Goal: Task Accomplishment & Management: Use online tool/utility

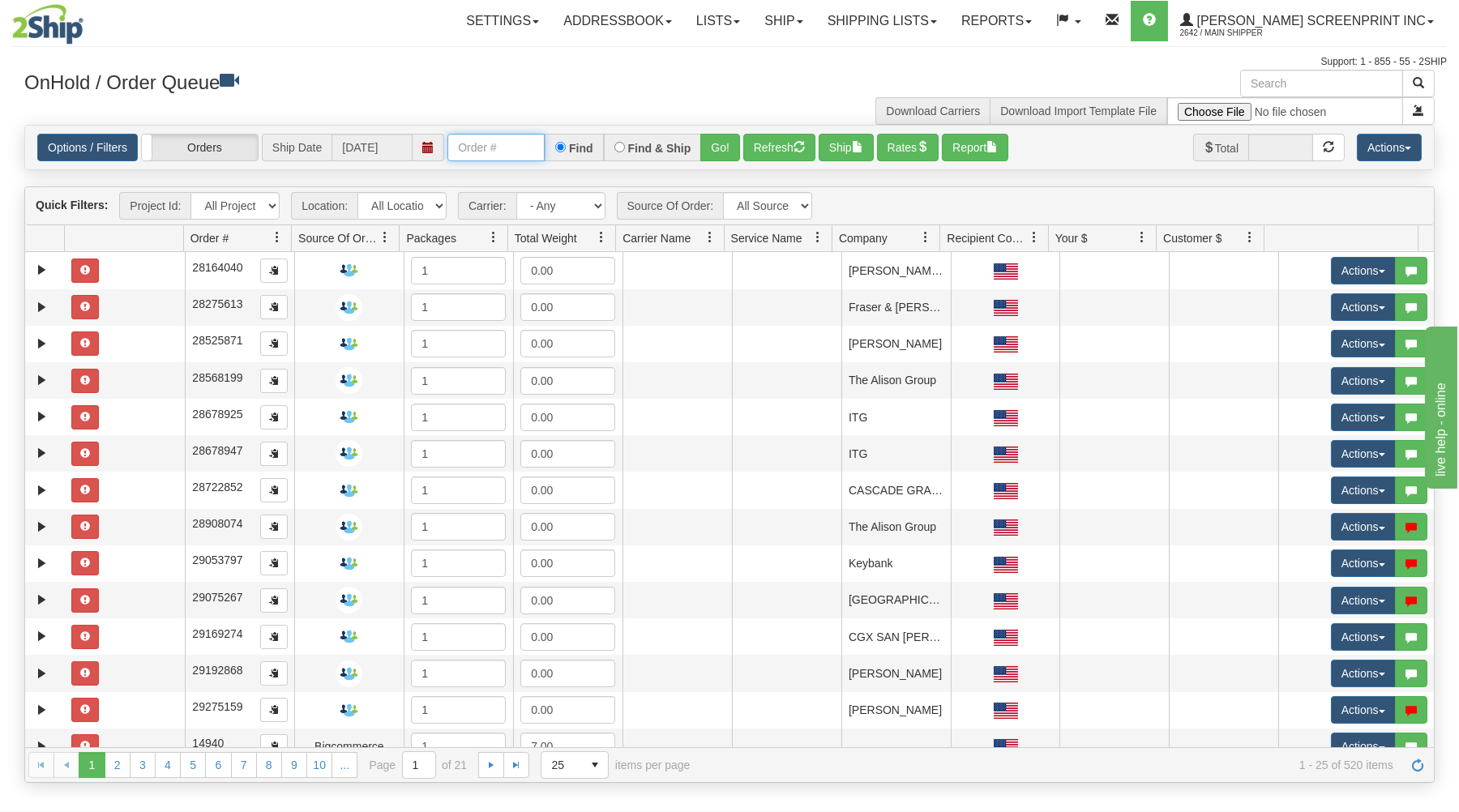
click at [487, 149] on input "text" at bounding box center [495, 148] width 97 height 28
type input "3"
type input "31672769"
click at [708, 140] on button "Go!" at bounding box center [719, 148] width 40 height 28
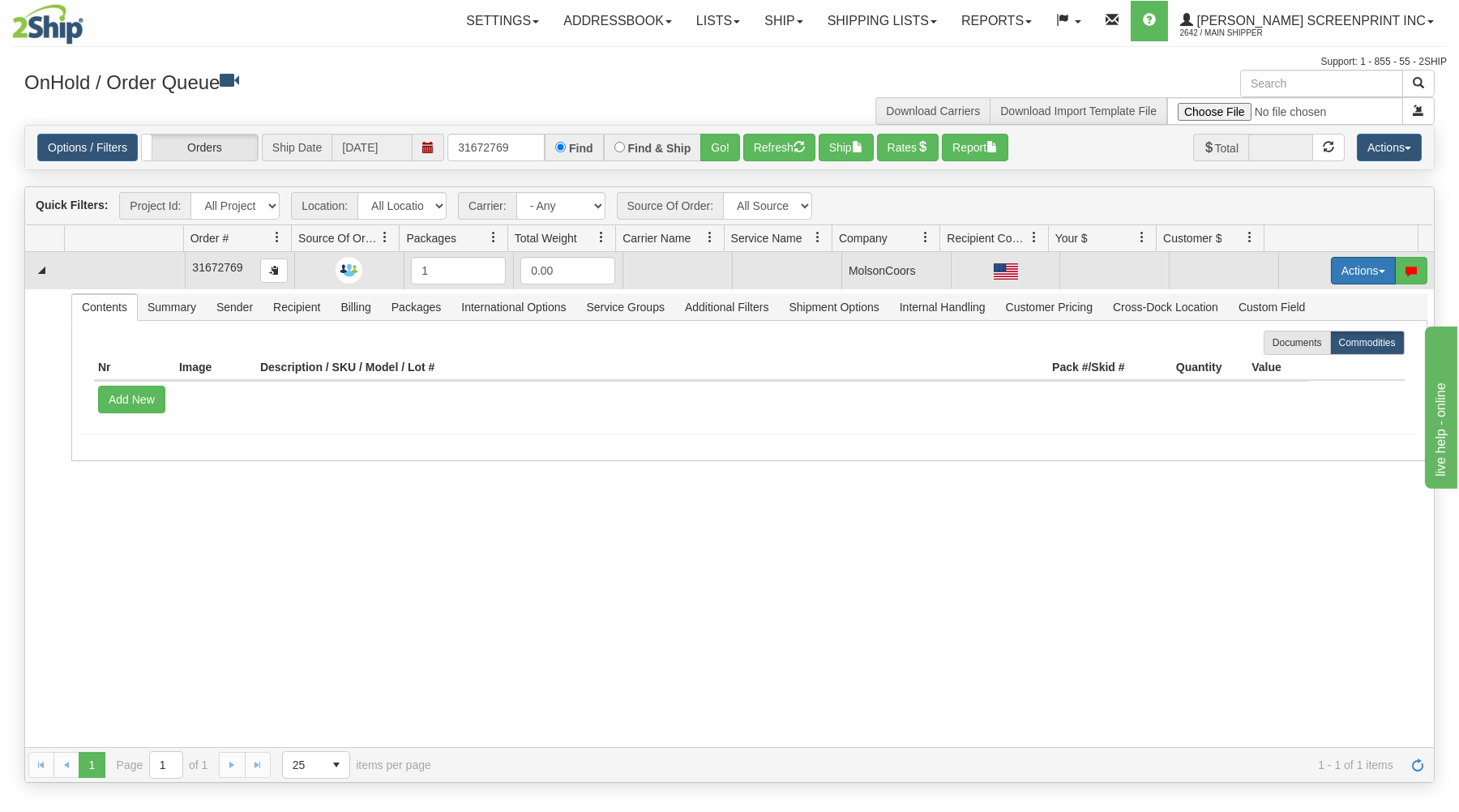
click at [1336, 271] on button "Actions" at bounding box center [1363, 271] width 65 height 28
click at [1317, 302] on link "Open" at bounding box center [1330, 301] width 130 height 21
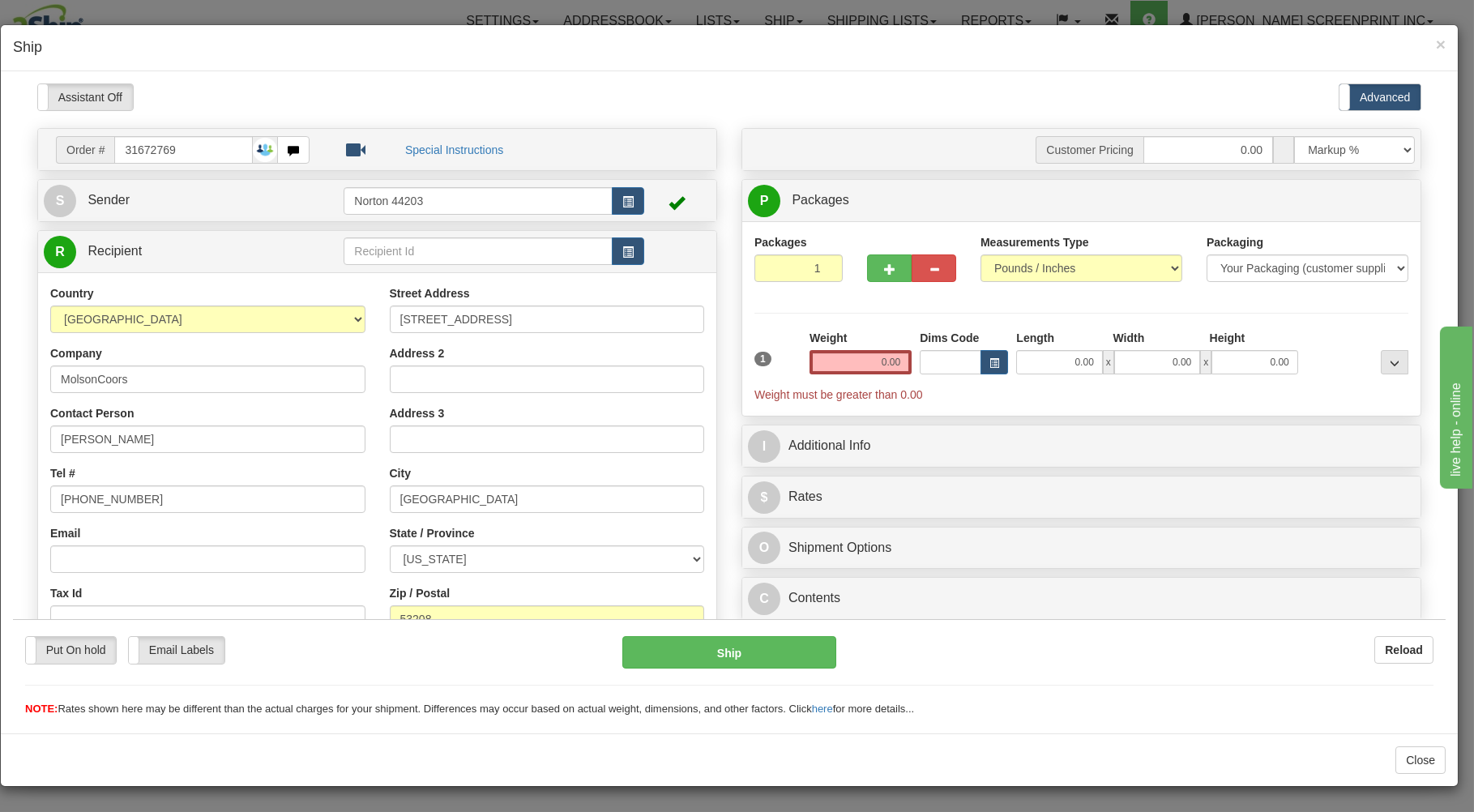
type input "0.15"
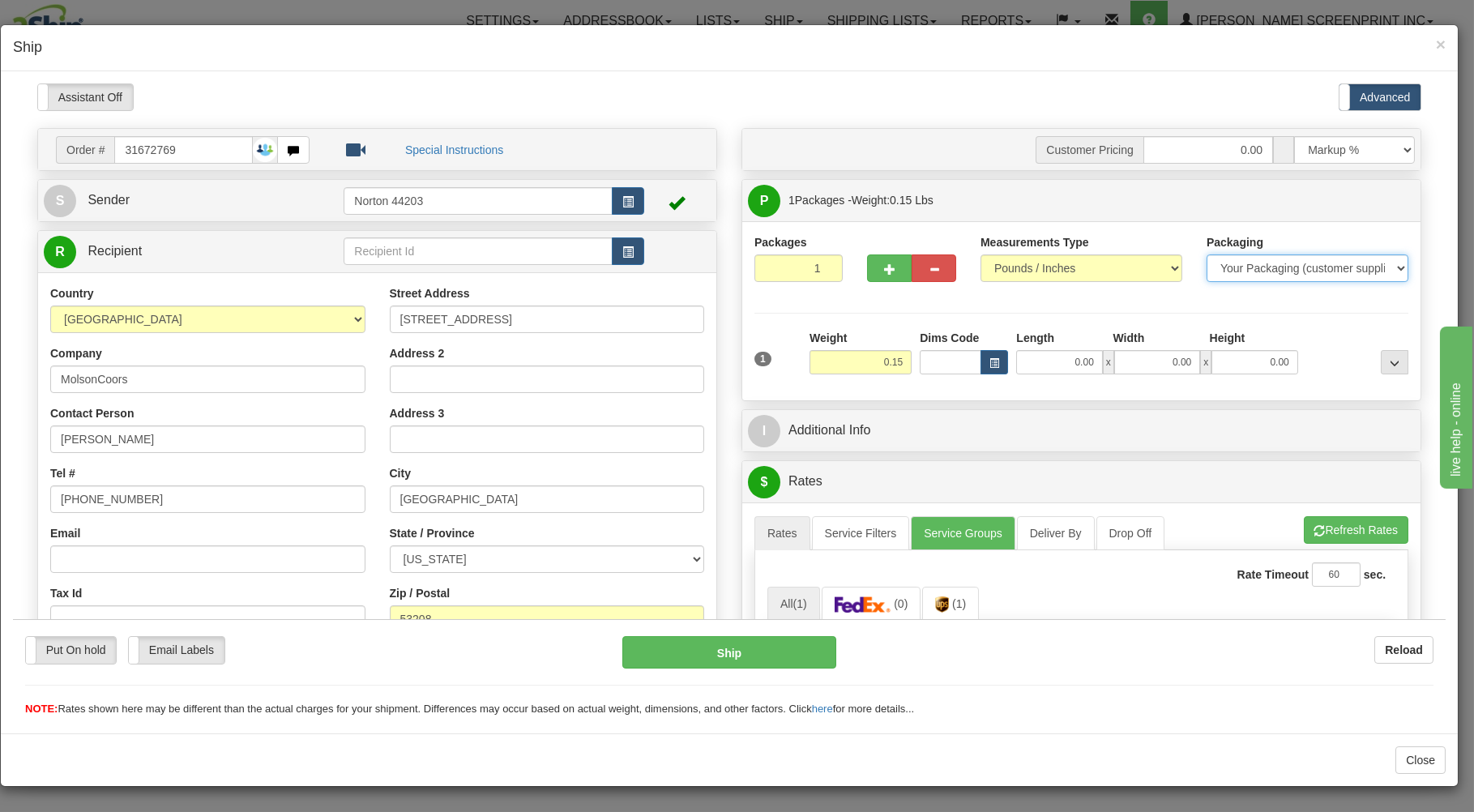
click at [1207, 254] on select "Your Packaging (customer supplied) Envelope (carrier supplied) Pack (carrier su…" at bounding box center [1307, 267] width 202 height 28
select select "2"
click option "Envelope (carrier supplied)" at bounding box center [13, 83] width 0 height 0
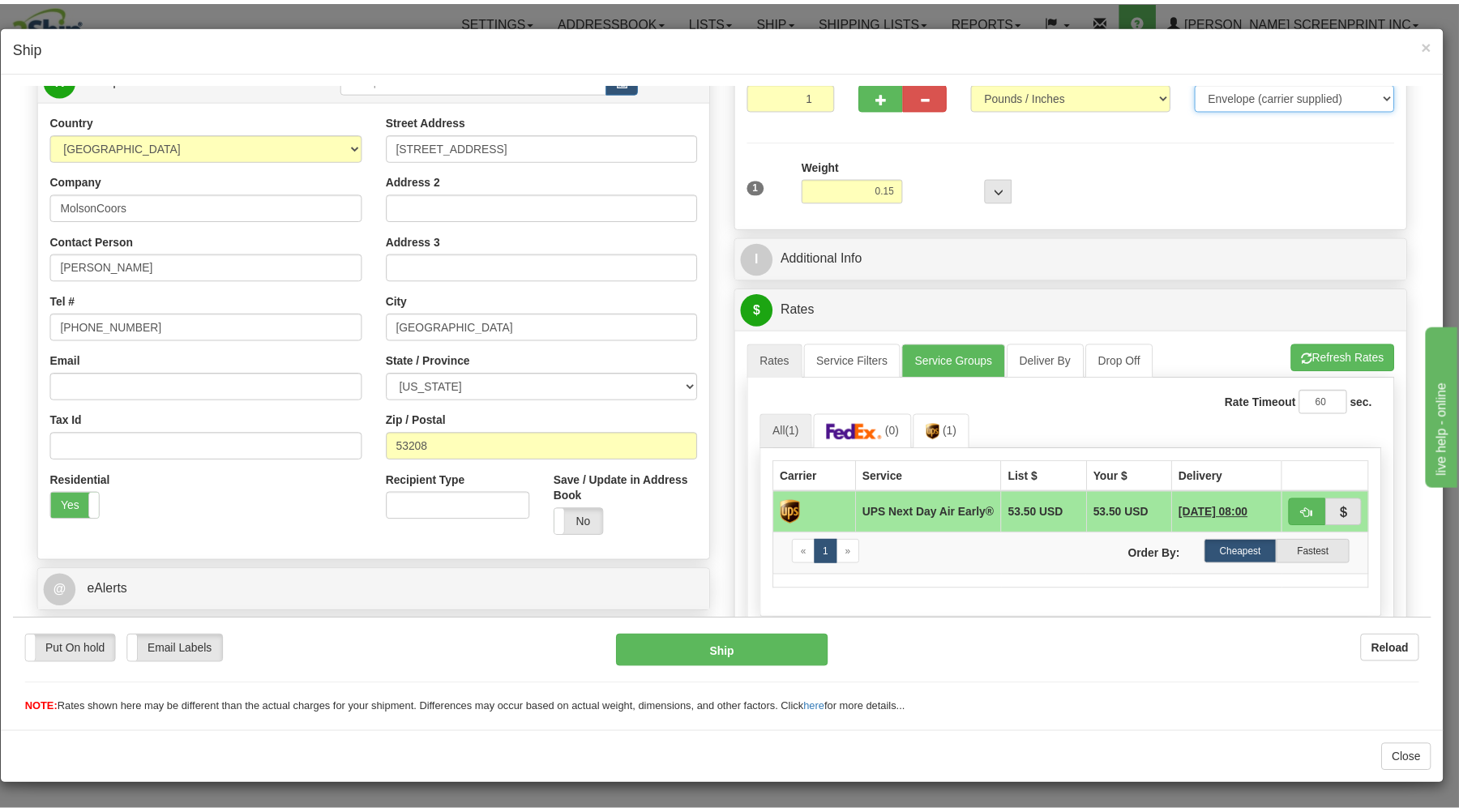
scroll to position [174, 0]
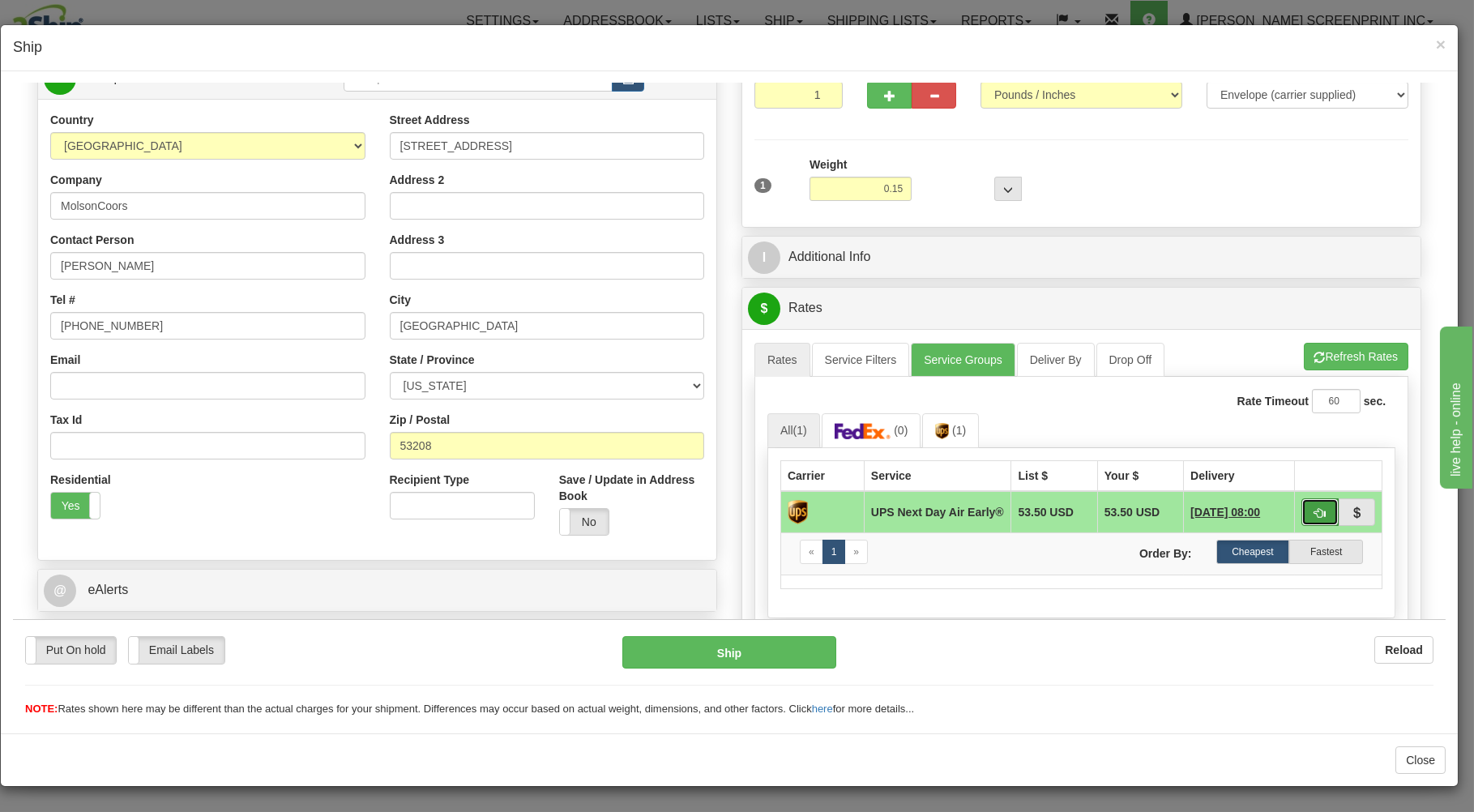
click at [1315, 512] on span "button" at bounding box center [1320, 513] width 11 height 10
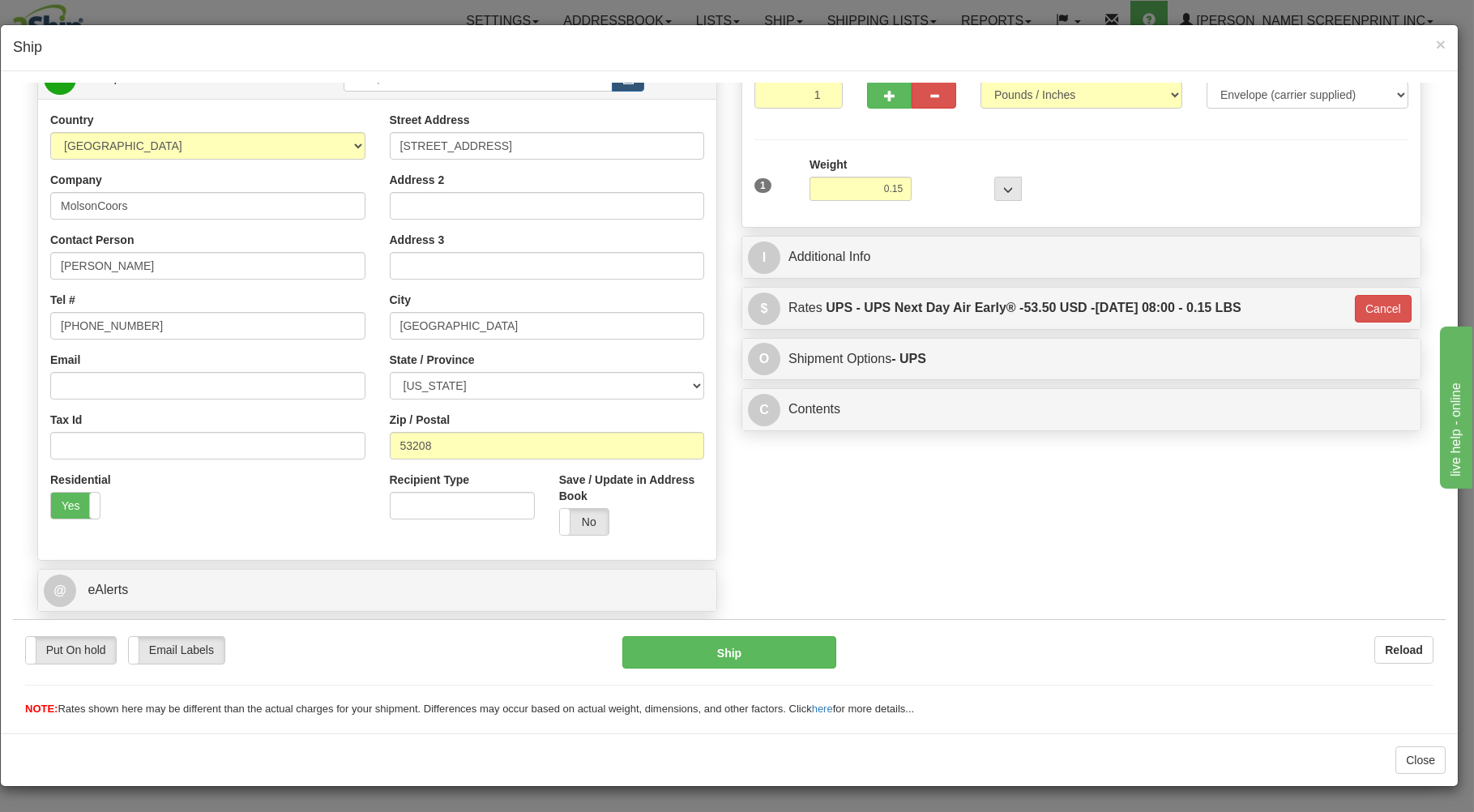
type input "14"
click at [803, 648] on button "Ship" at bounding box center [729, 651] width 215 height 32
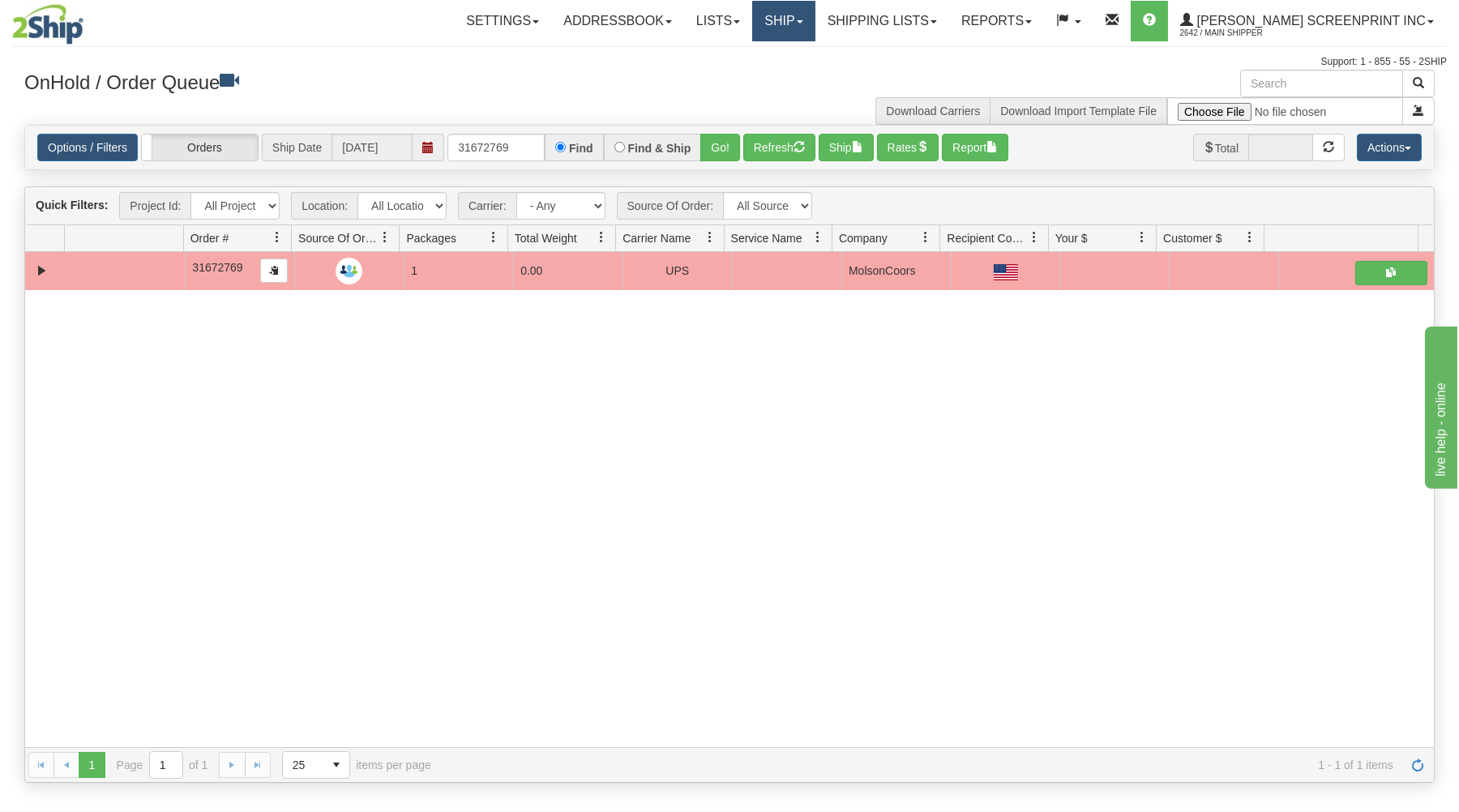
click at [815, 10] on link "Ship" at bounding box center [783, 21] width 62 height 40
click at [815, 73] on link "Ship Request" at bounding box center [741, 78] width 147 height 21
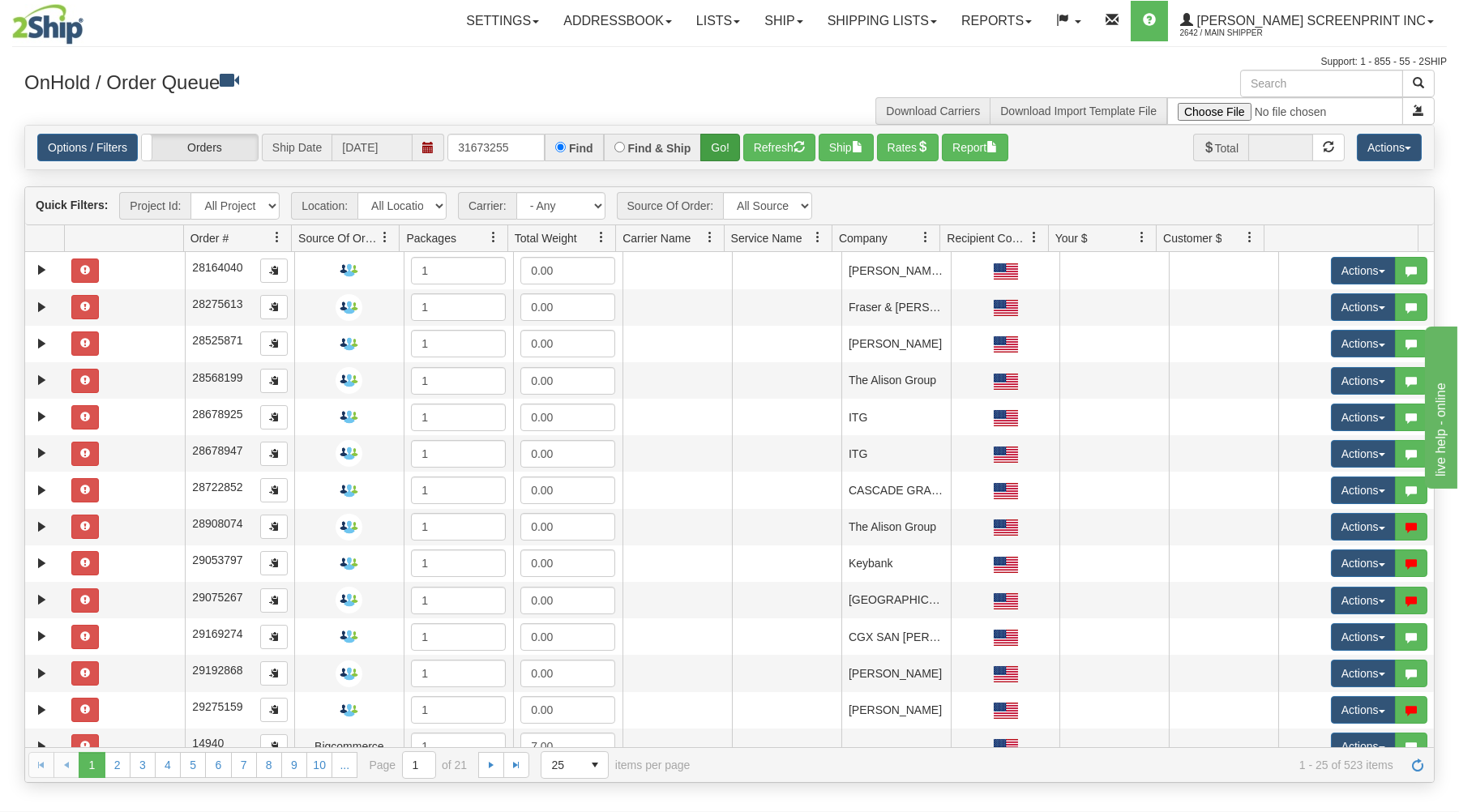
type input "31673255"
click at [715, 140] on button "Go!" at bounding box center [719, 148] width 40 height 28
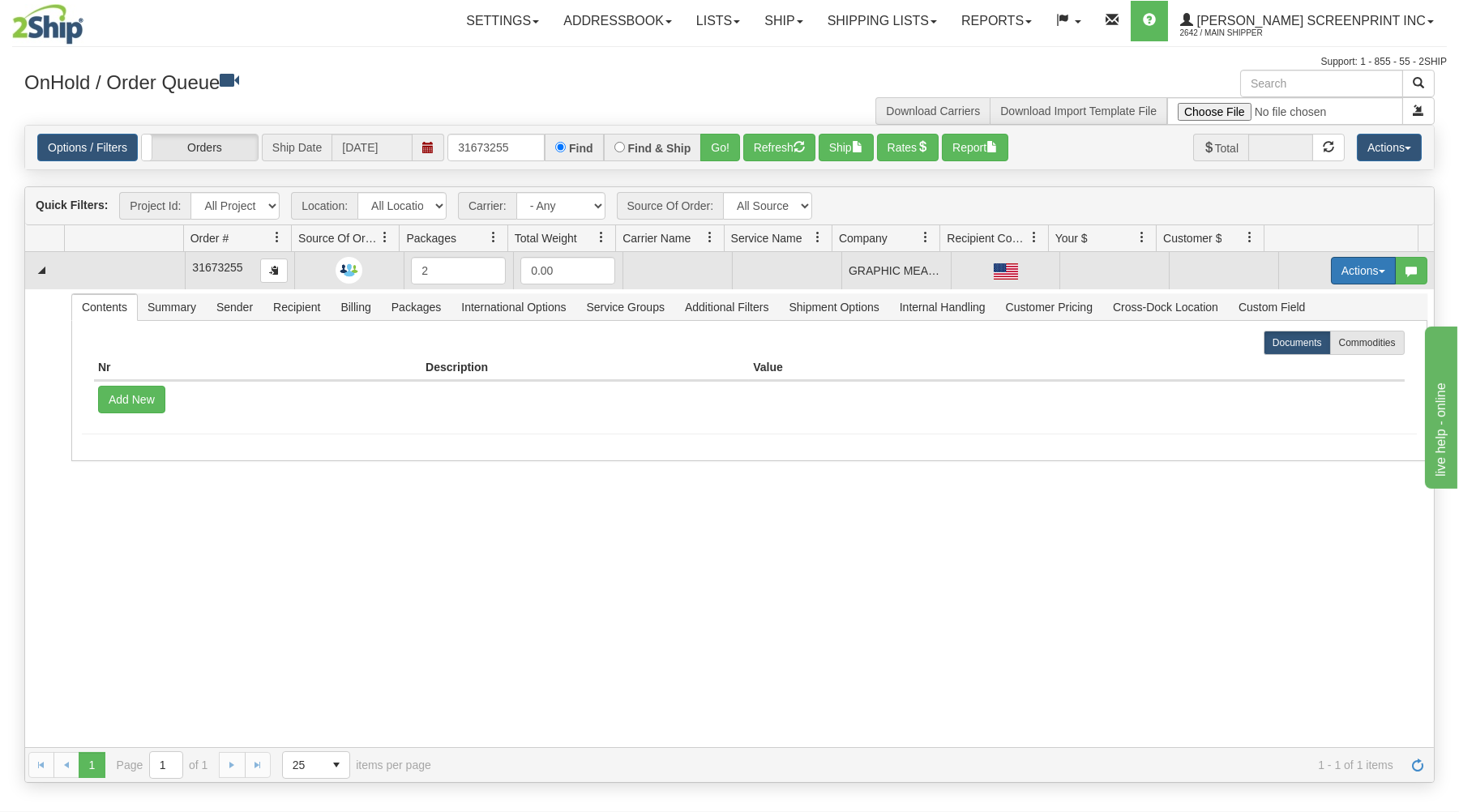
click at [1356, 266] on button "Actions" at bounding box center [1363, 271] width 65 height 28
click at [1293, 303] on span "Open" at bounding box center [1300, 301] width 39 height 13
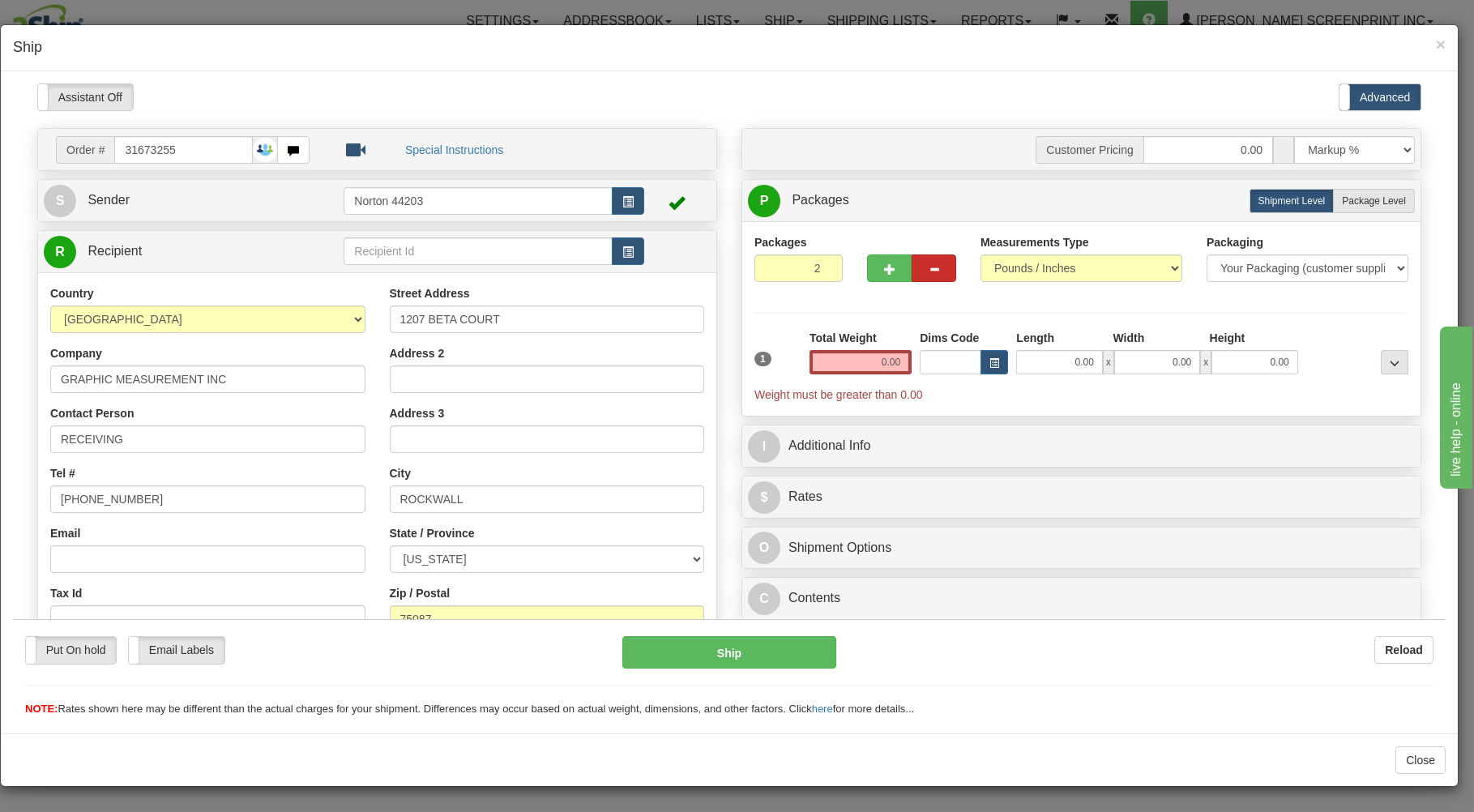
type input "18.75"
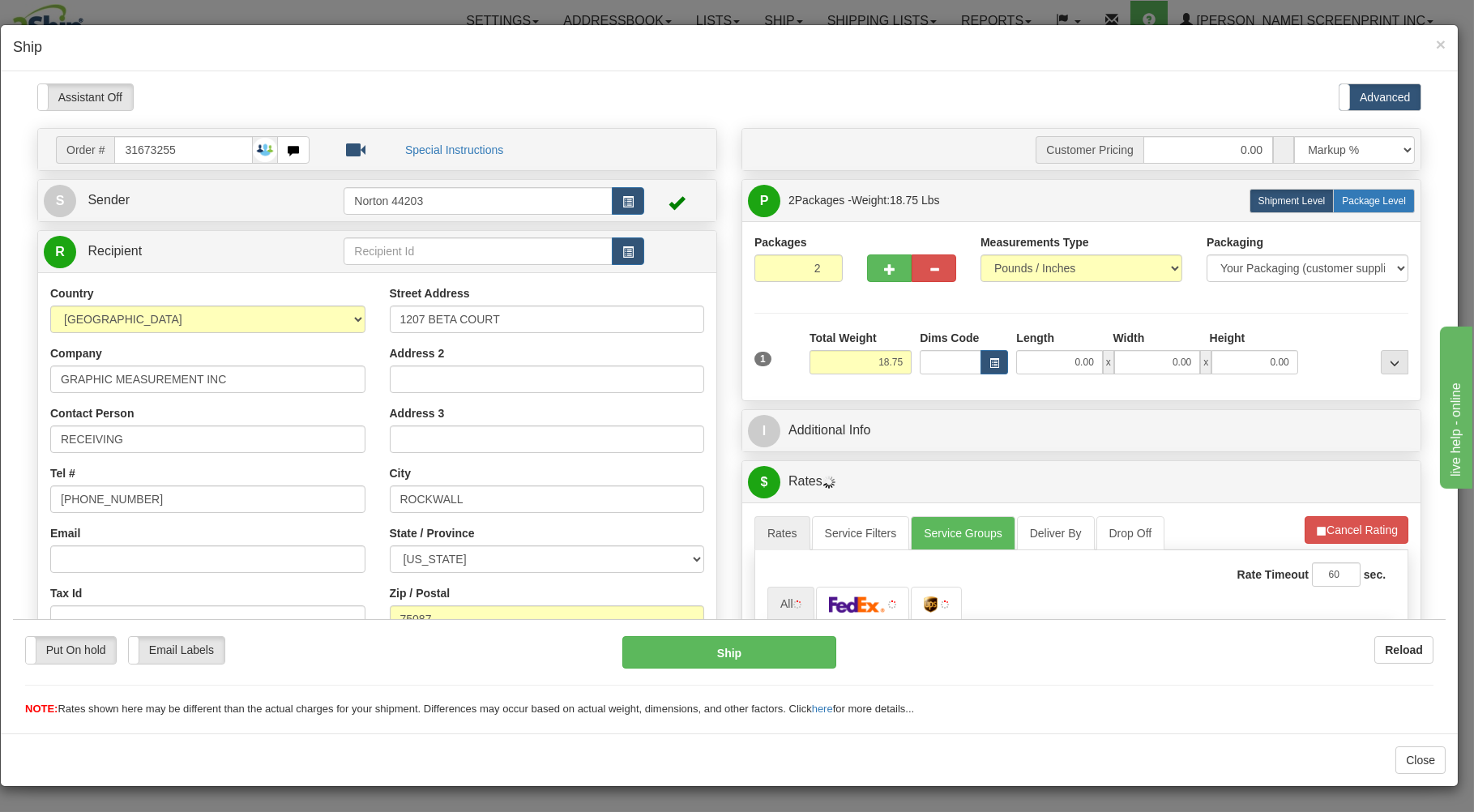
click at [1350, 199] on span "Package Level" at bounding box center [1374, 200] width 64 height 11
radio input "true"
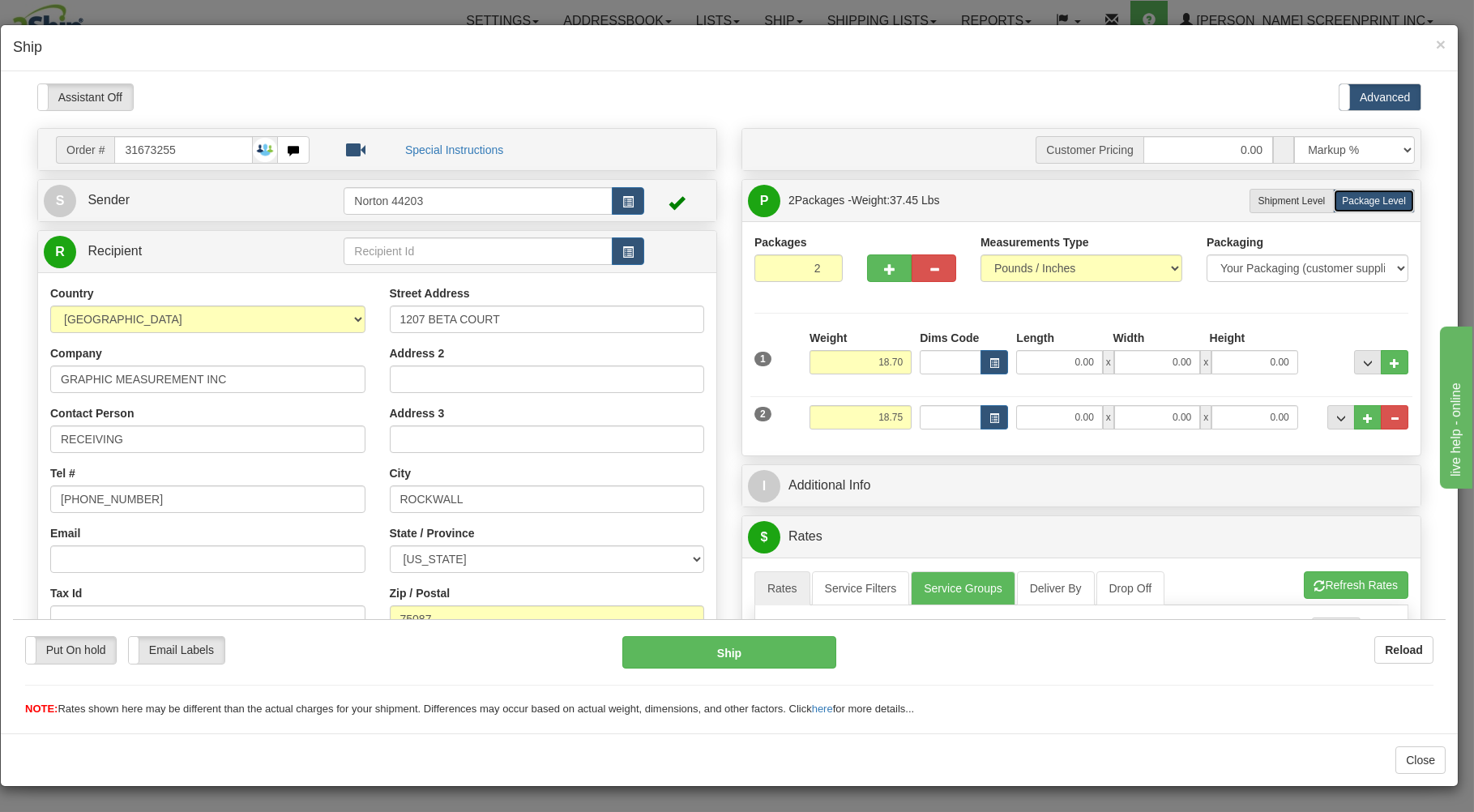
type input "18.75"
type input "24.70"
click at [915, 272] on button "button" at bounding box center [933, 267] width 45 height 28
type input "1"
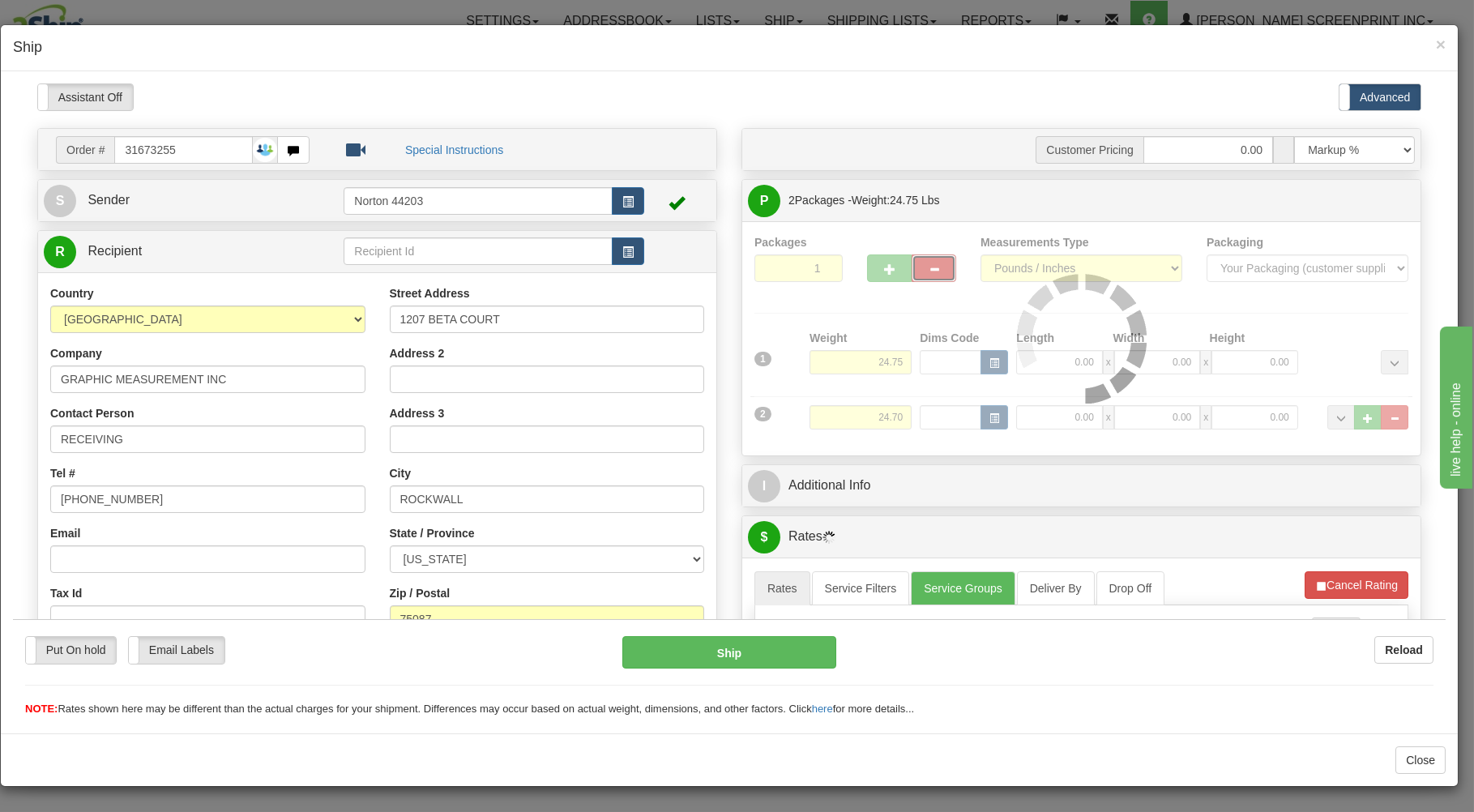
type input "24.70"
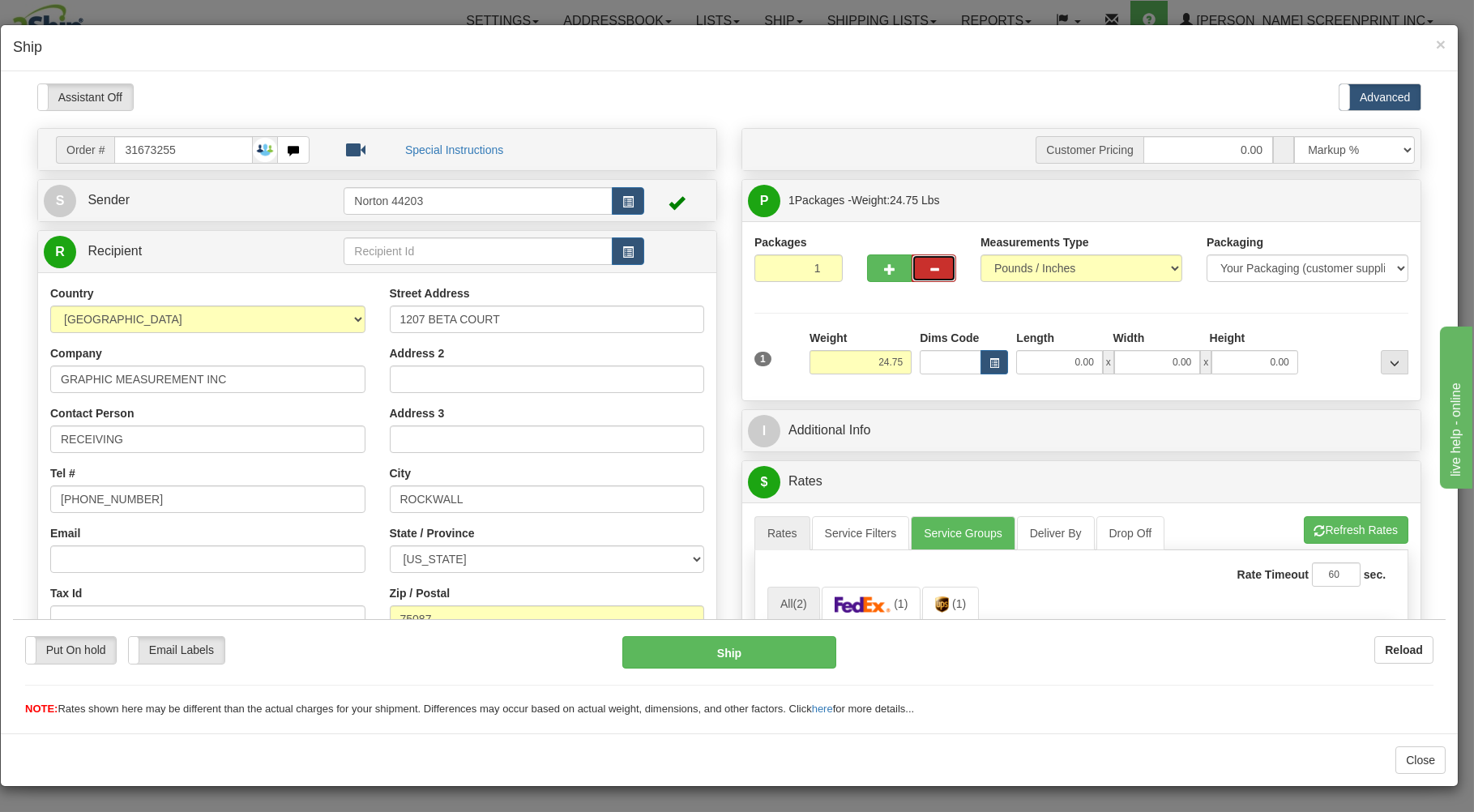
type input "0.00"
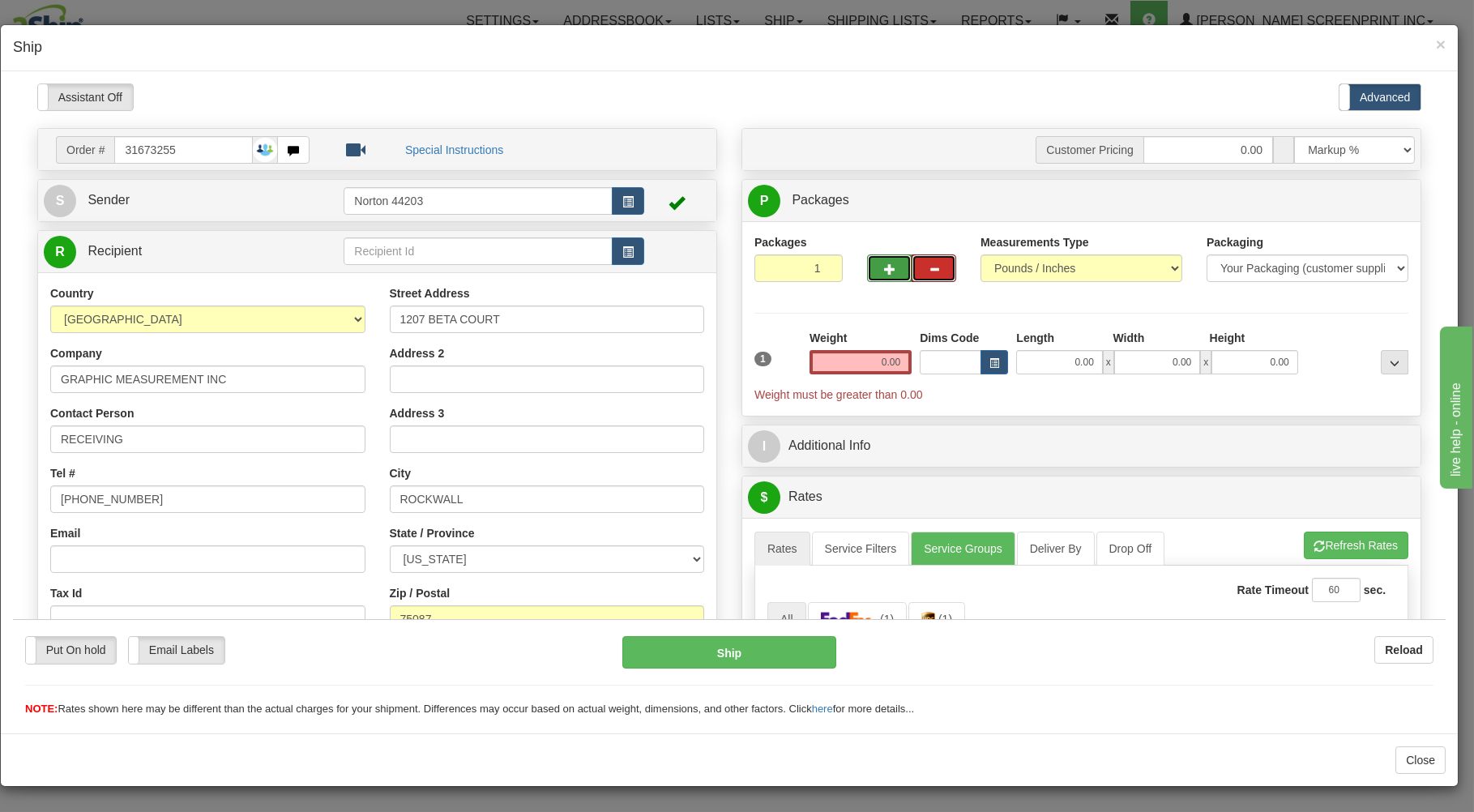
click at [886, 265] on button "button" at bounding box center [889, 267] width 45 height 28
type input "2"
click at [1342, 200] on span "Package Level" at bounding box center [1374, 200] width 64 height 11
radio input "true"
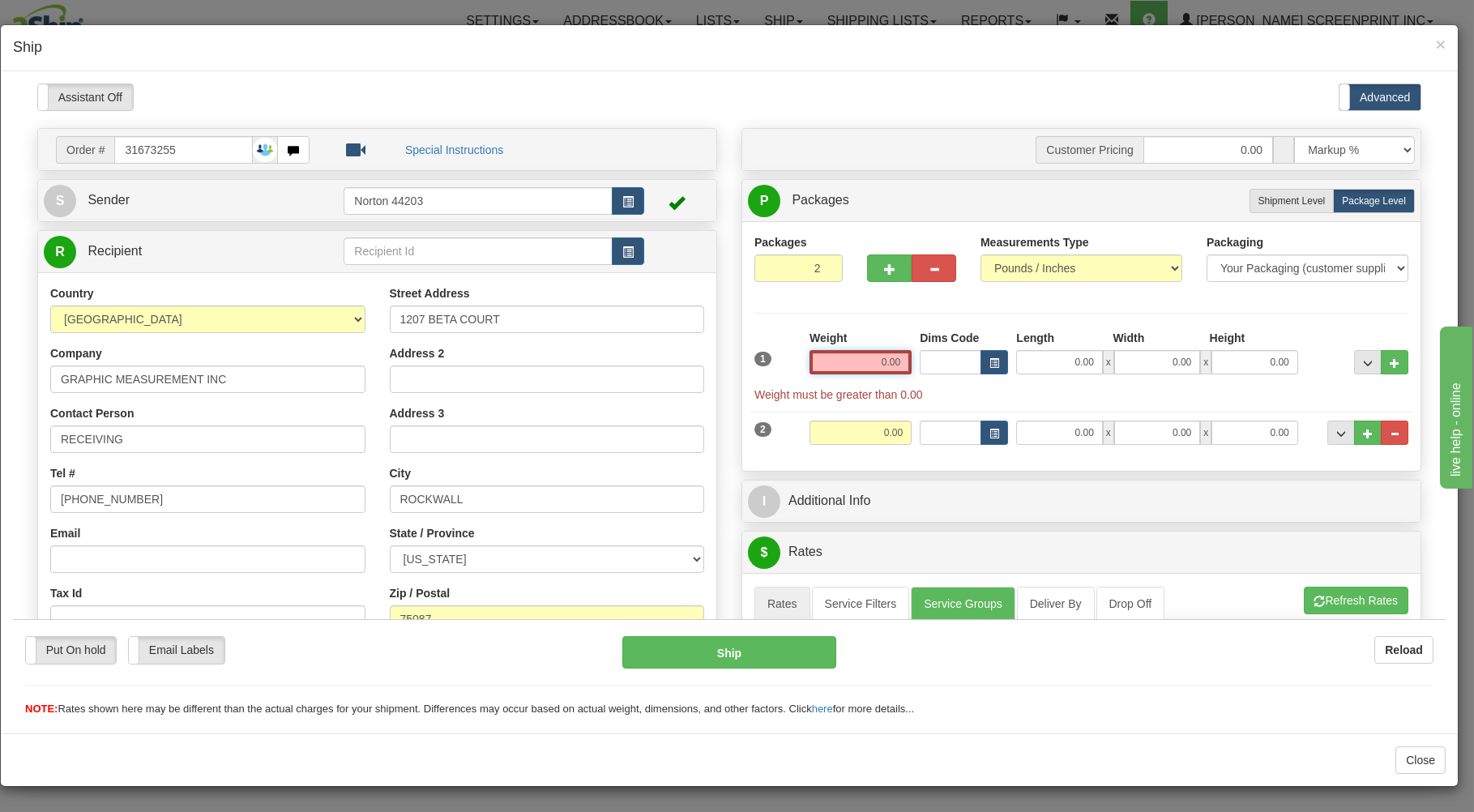
click at [825, 365] on input "0.00" at bounding box center [860, 361] width 102 height 24
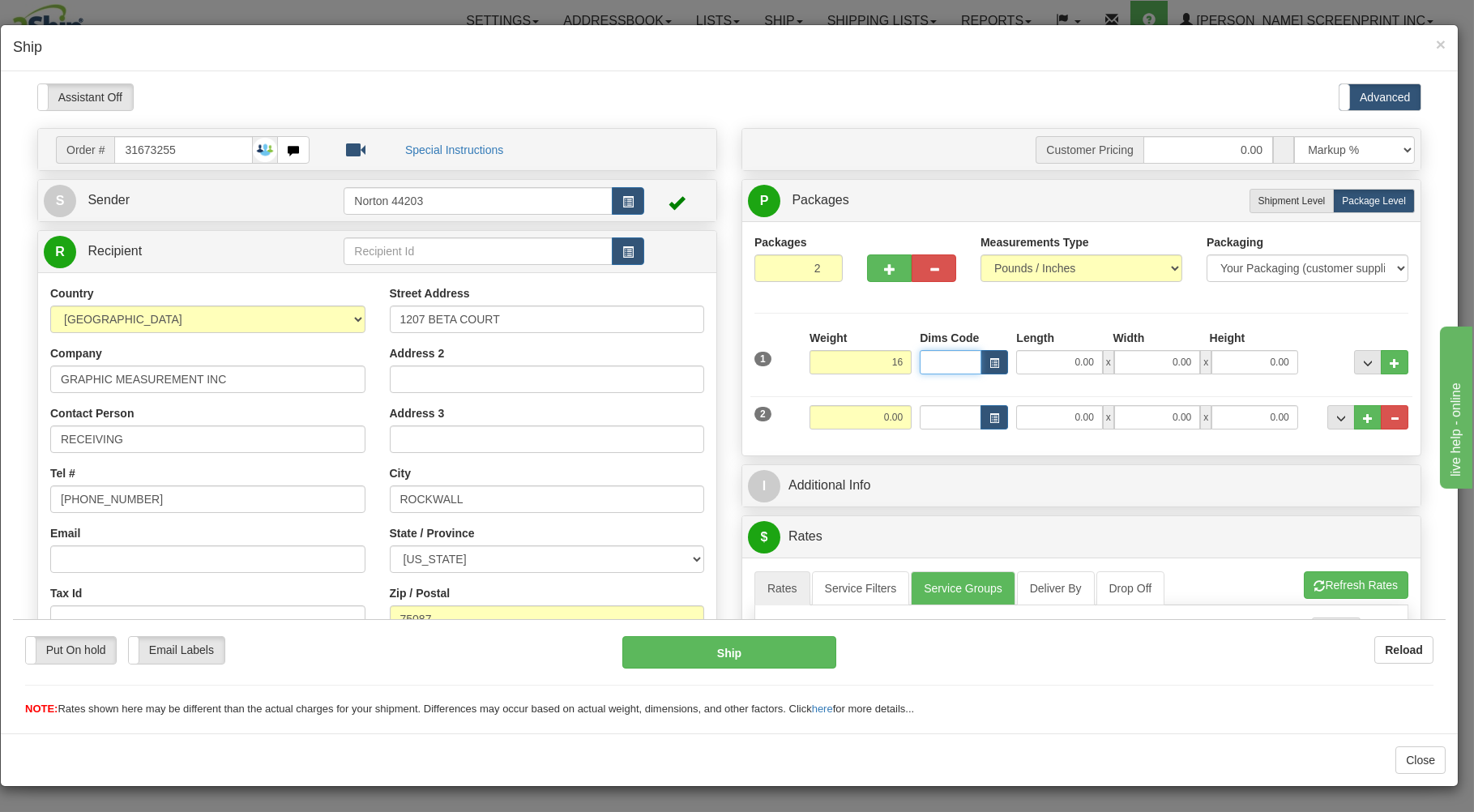
type input "16.00"
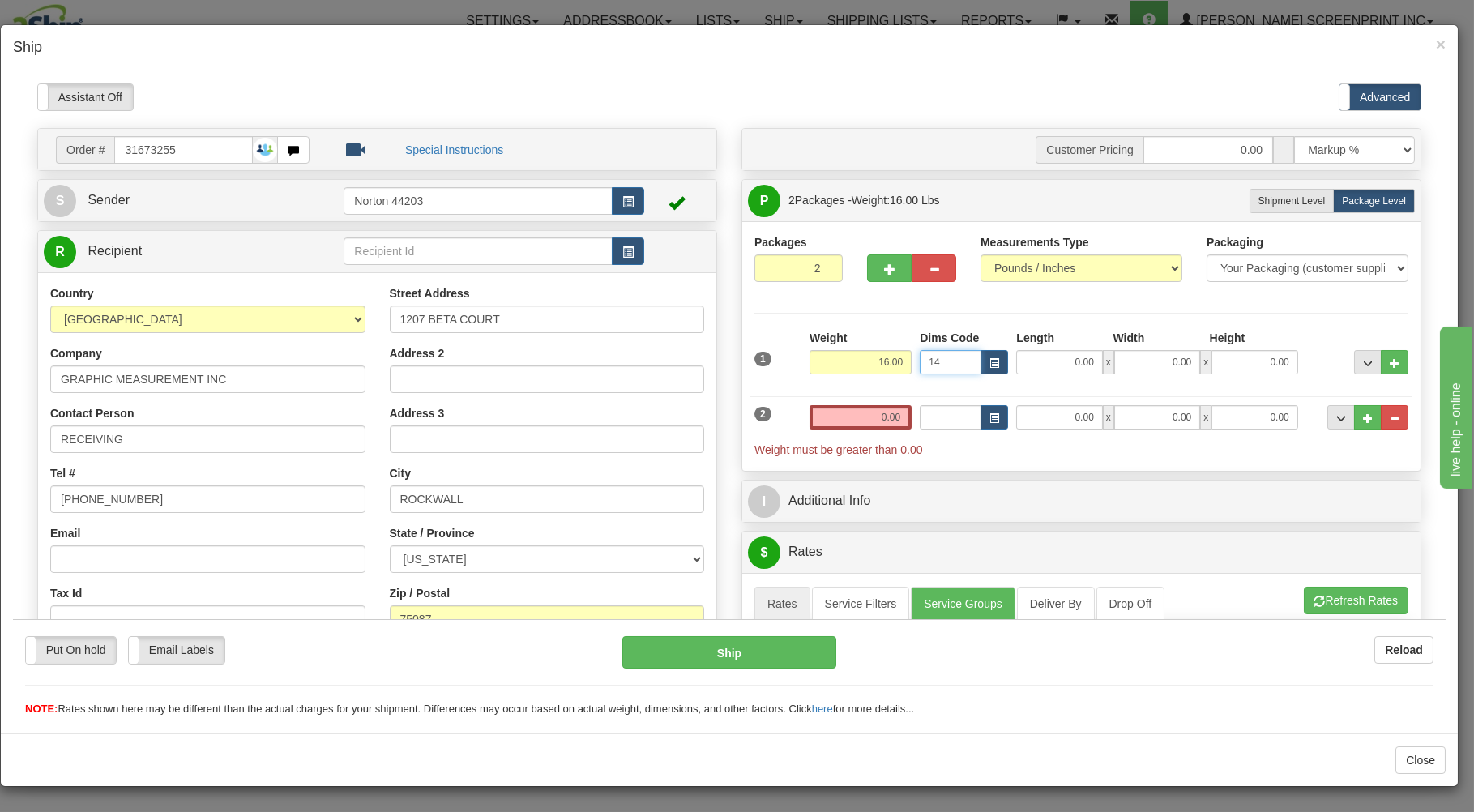
type input "14"
drag, startPoint x: 852, startPoint y: 355, endPoint x: 949, endPoint y: 318, distance: 103.8
click at [912, 349] on input "16.00" at bounding box center [860, 361] width 102 height 24
type input "18.75"
drag, startPoint x: 917, startPoint y: 363, endPoint x: 958, endPoint y: 347, distance: 44.0
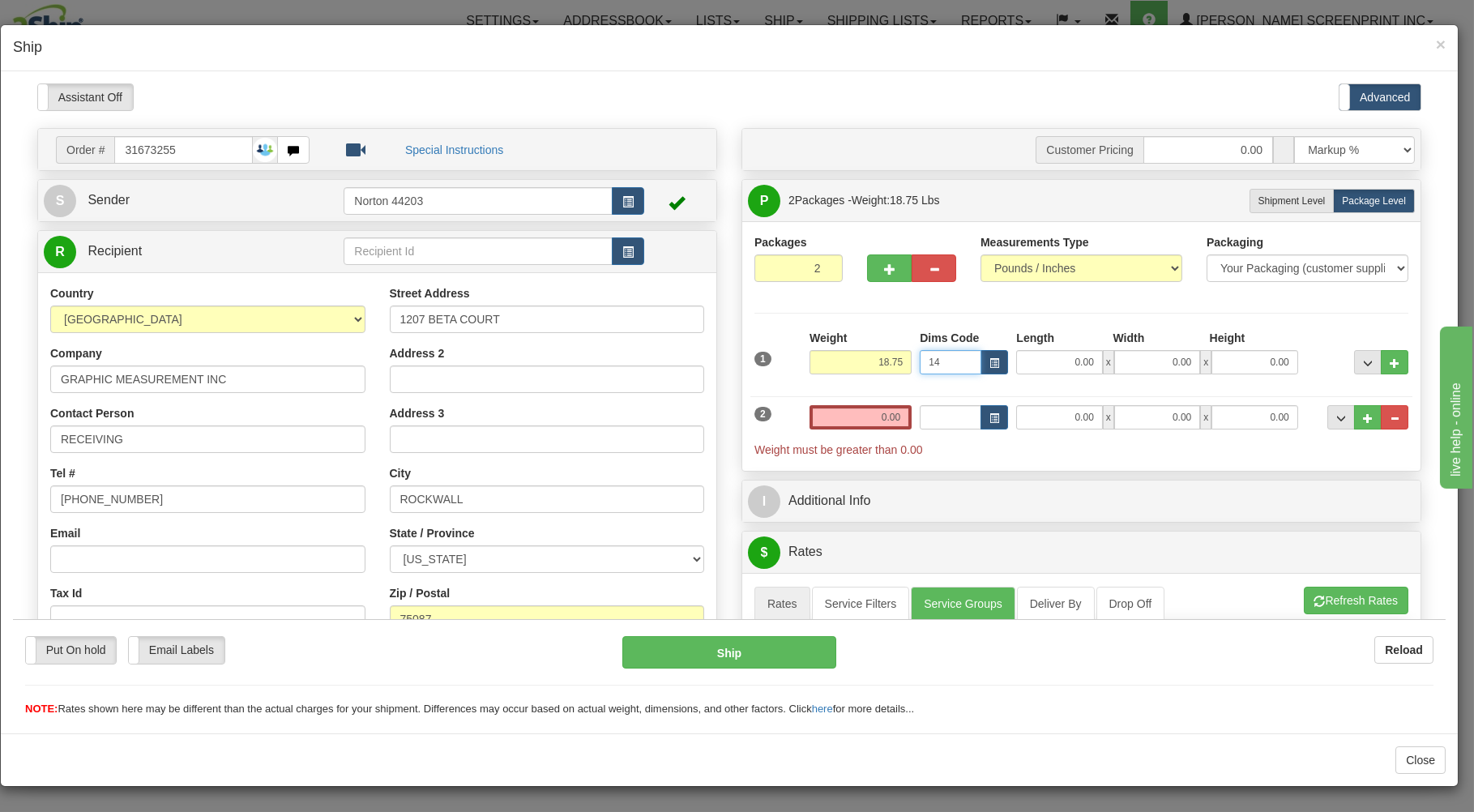
click at [958, 347] on div "Dims Code 14" at bounding box center [964, 351] width 96 height 45
type input "16.00"
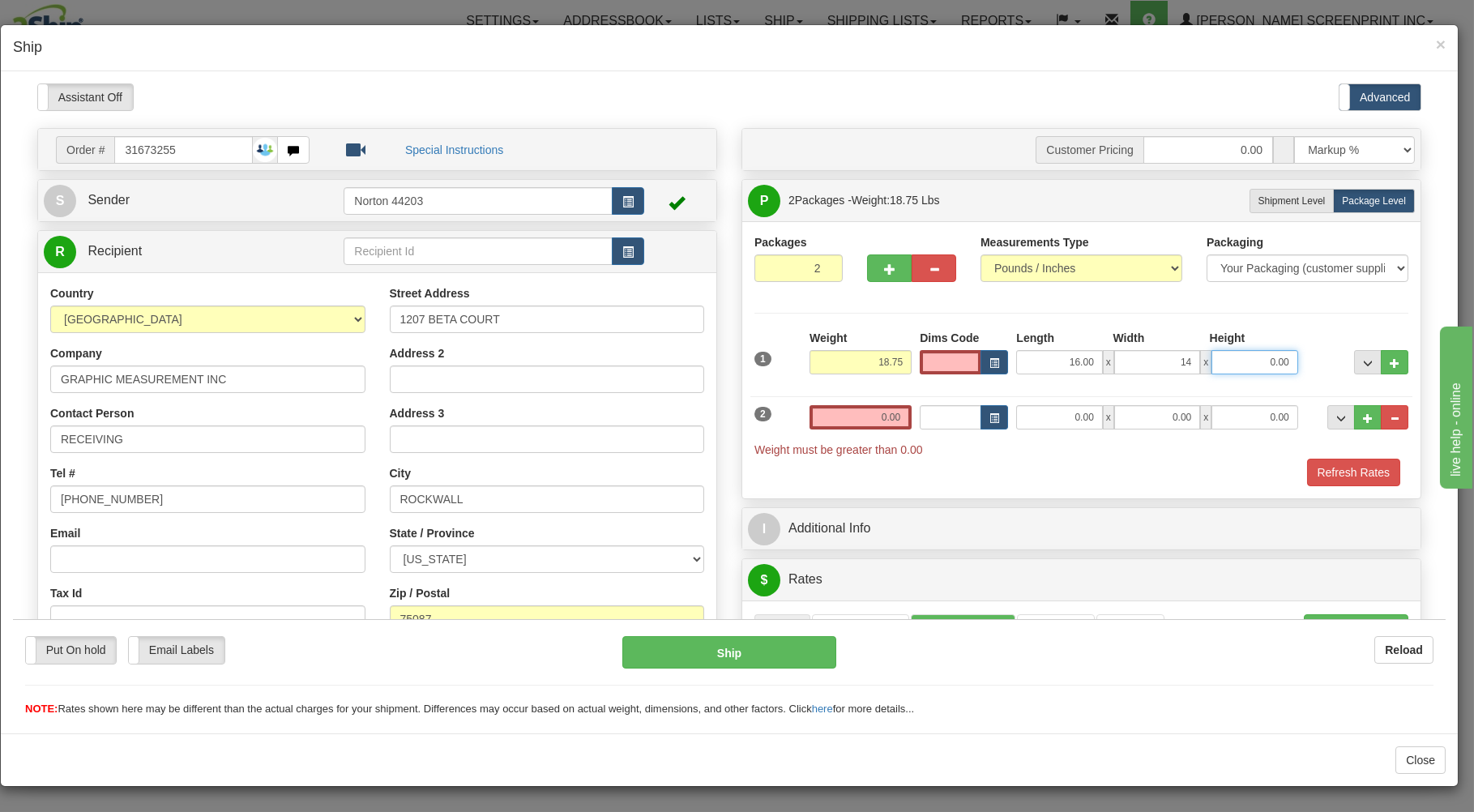
type input "14.00"
type input "12.00"
click at [859, 423] on input "0.00" at bounding box center [860, 417] width 102 height 24
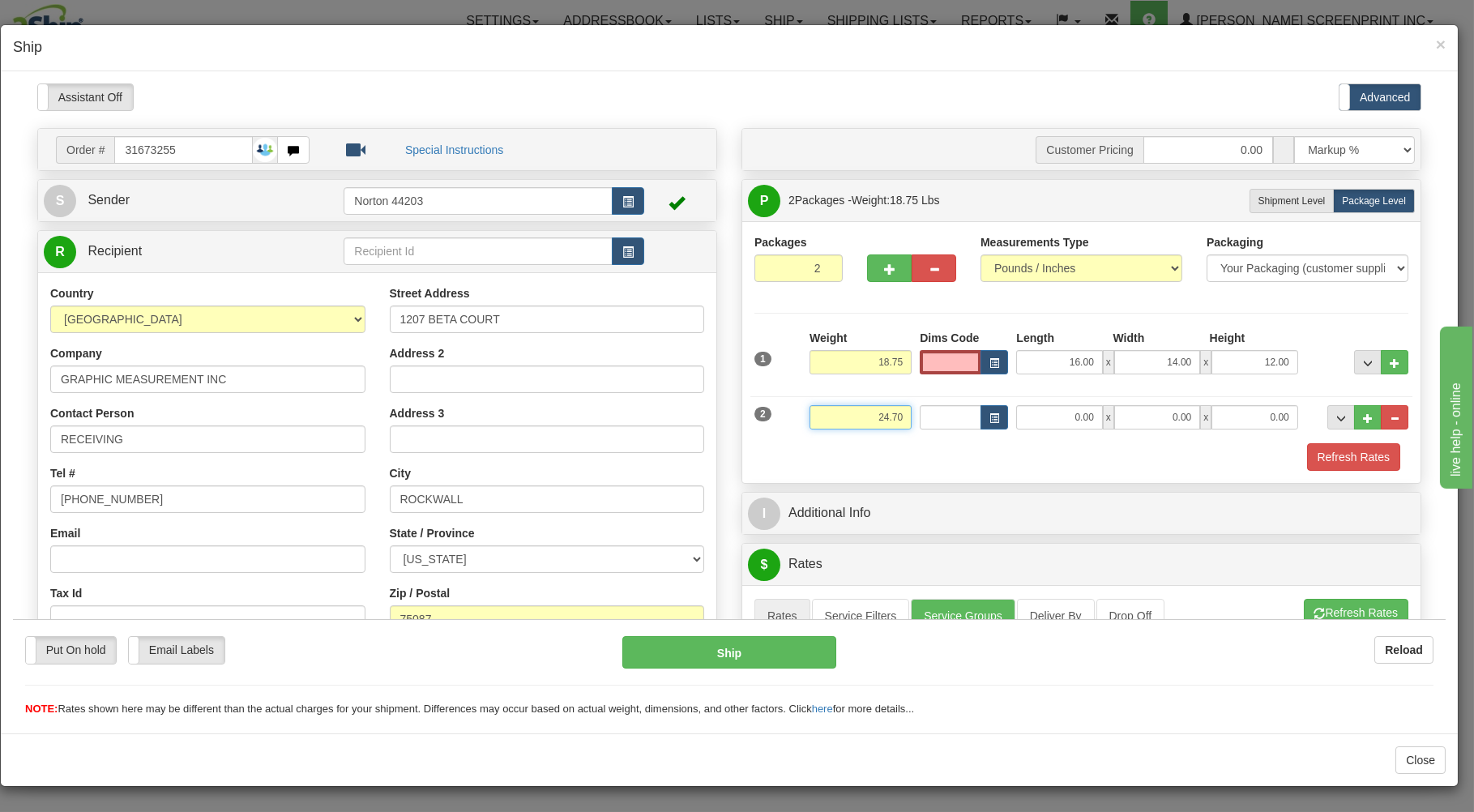
type input "24.70"
type input "19.00"
type input "17.00"
type input "13.00"
click at [882, 464] on div "Refresh Rates" at bounding box center [1081, 456] width 662 height 28
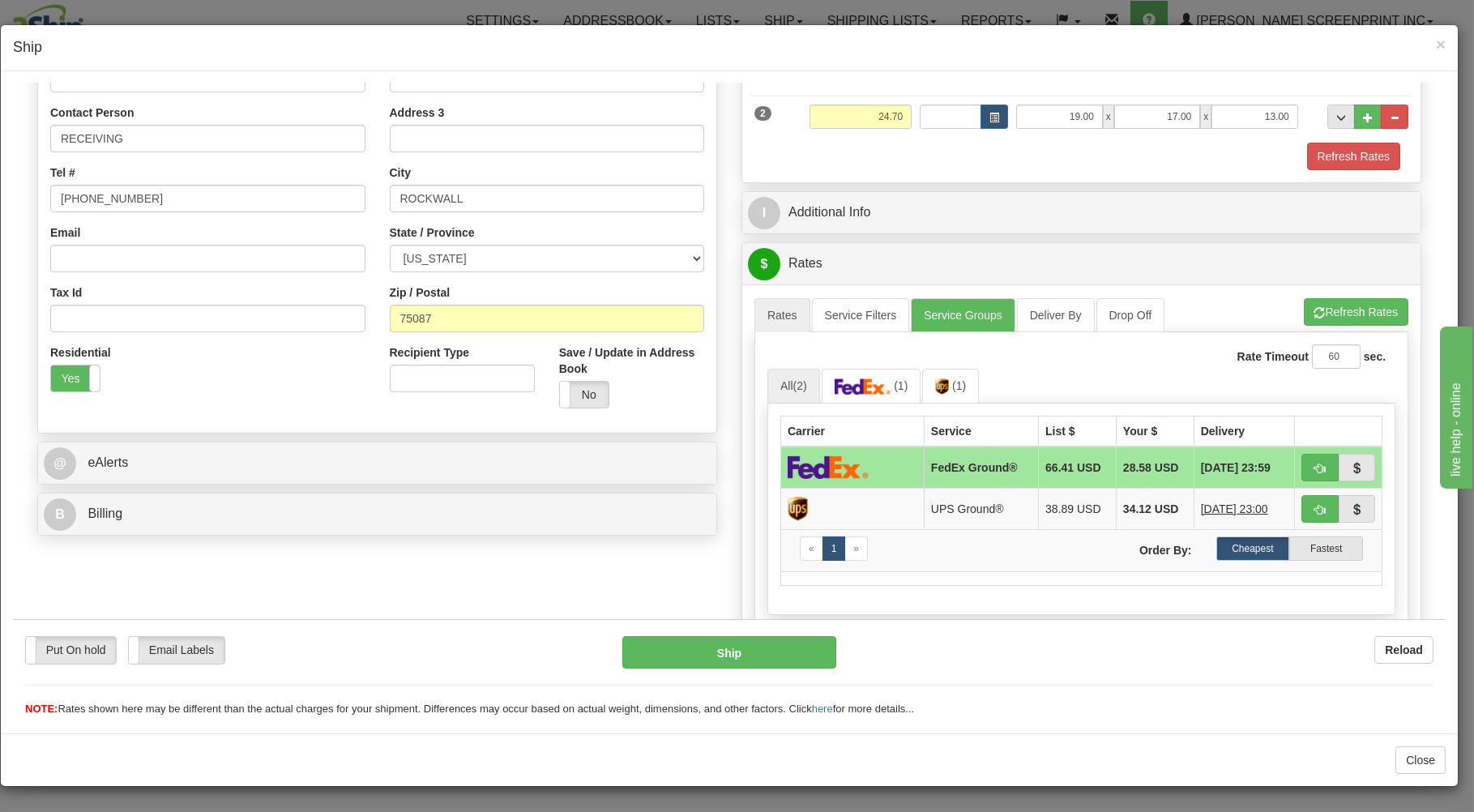
scroll to position [347, 0]
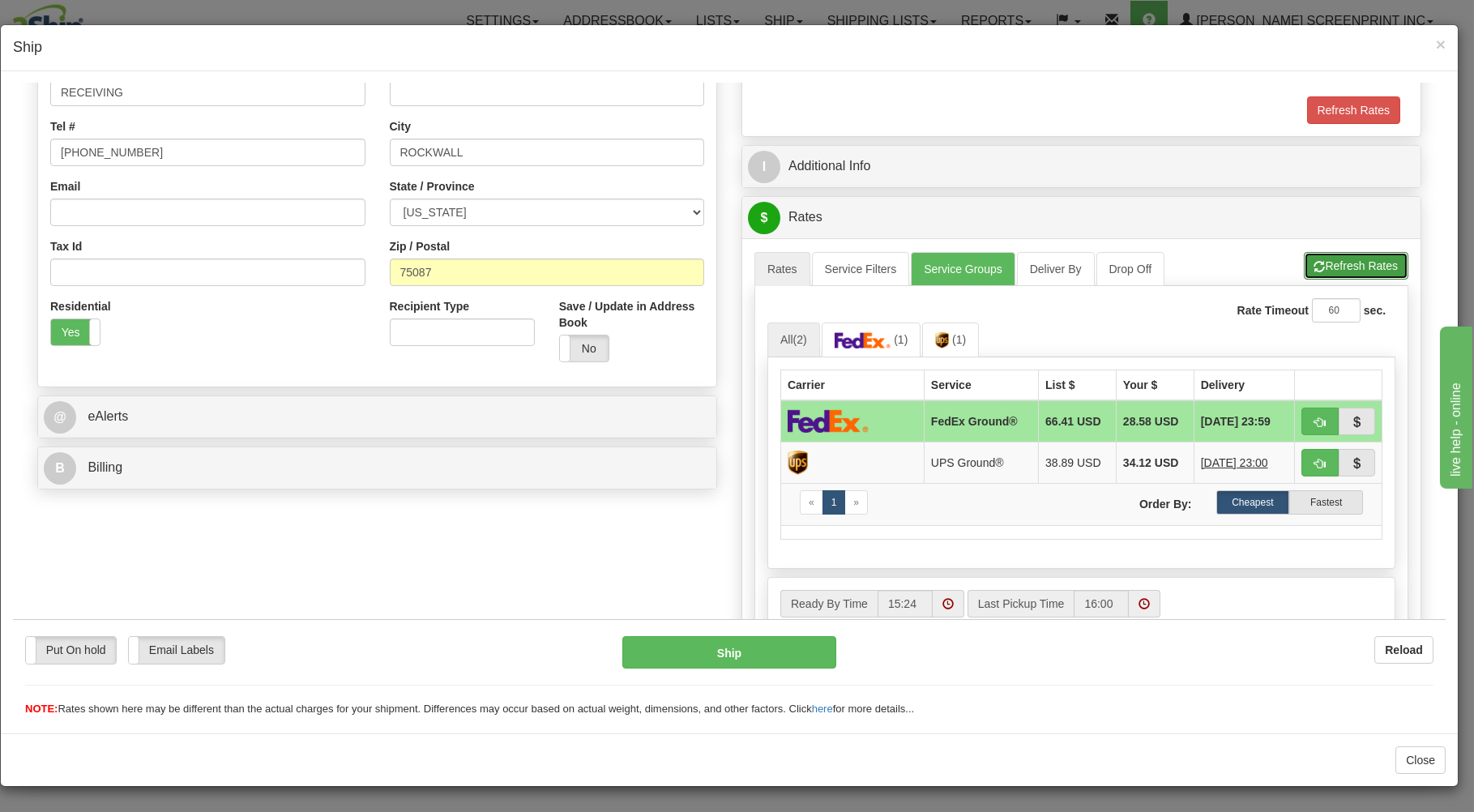
drag, startPoint x: 1311, startPoint y: 264, endPoint x: 1249, endPoint y: 351, distance: 106.8
click at [1311, 265] on button "Refresh Rates" at bounding box center [1356, 265] width 105 height 28
click at [1315, 417] on span "button" at bounding box center [1320, 422] width 11 height 10
type input "92"
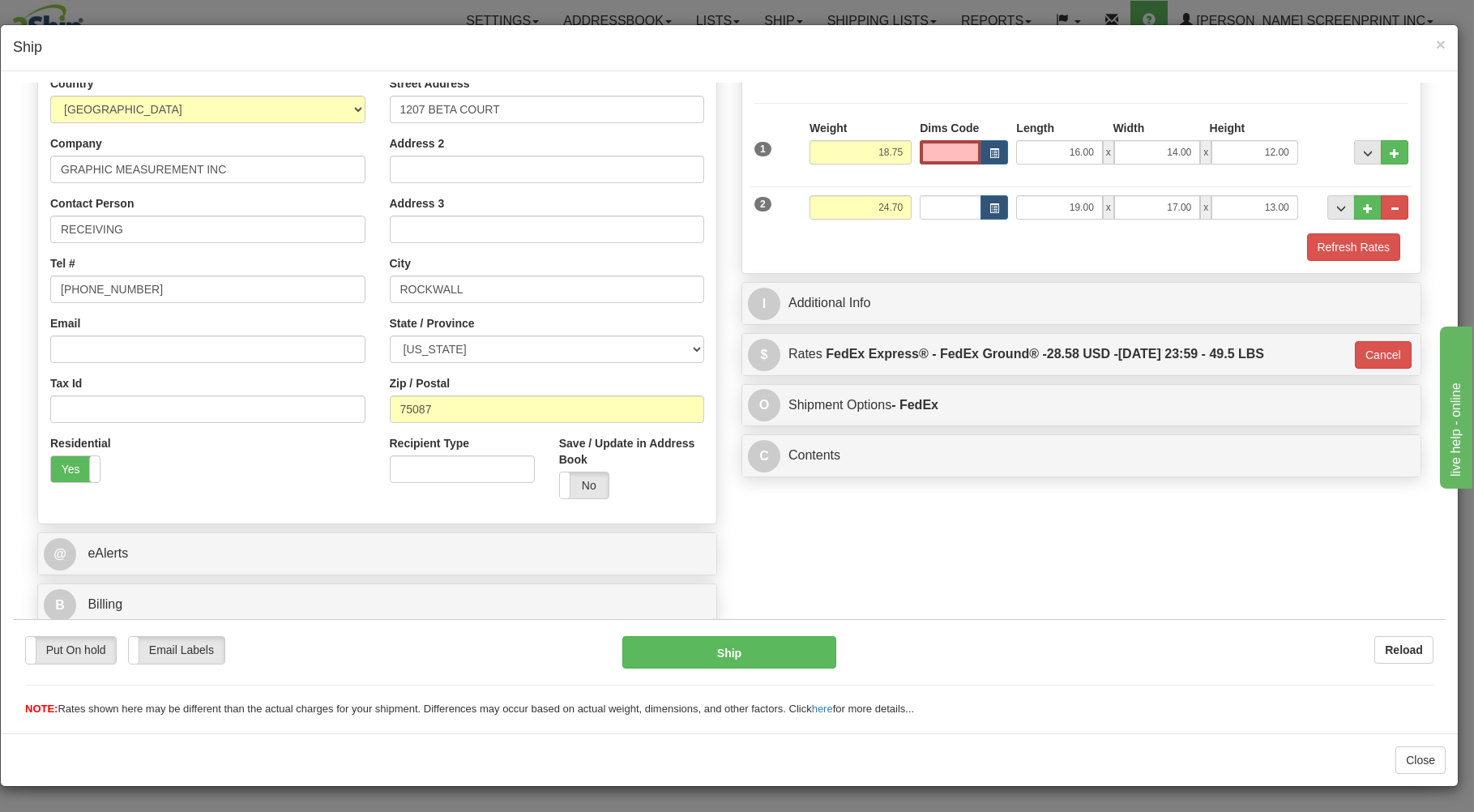
scroll to position [213, 0]
click at [705, 641] on button "Ship" at bounding box center [729, 651] width 215 height 32
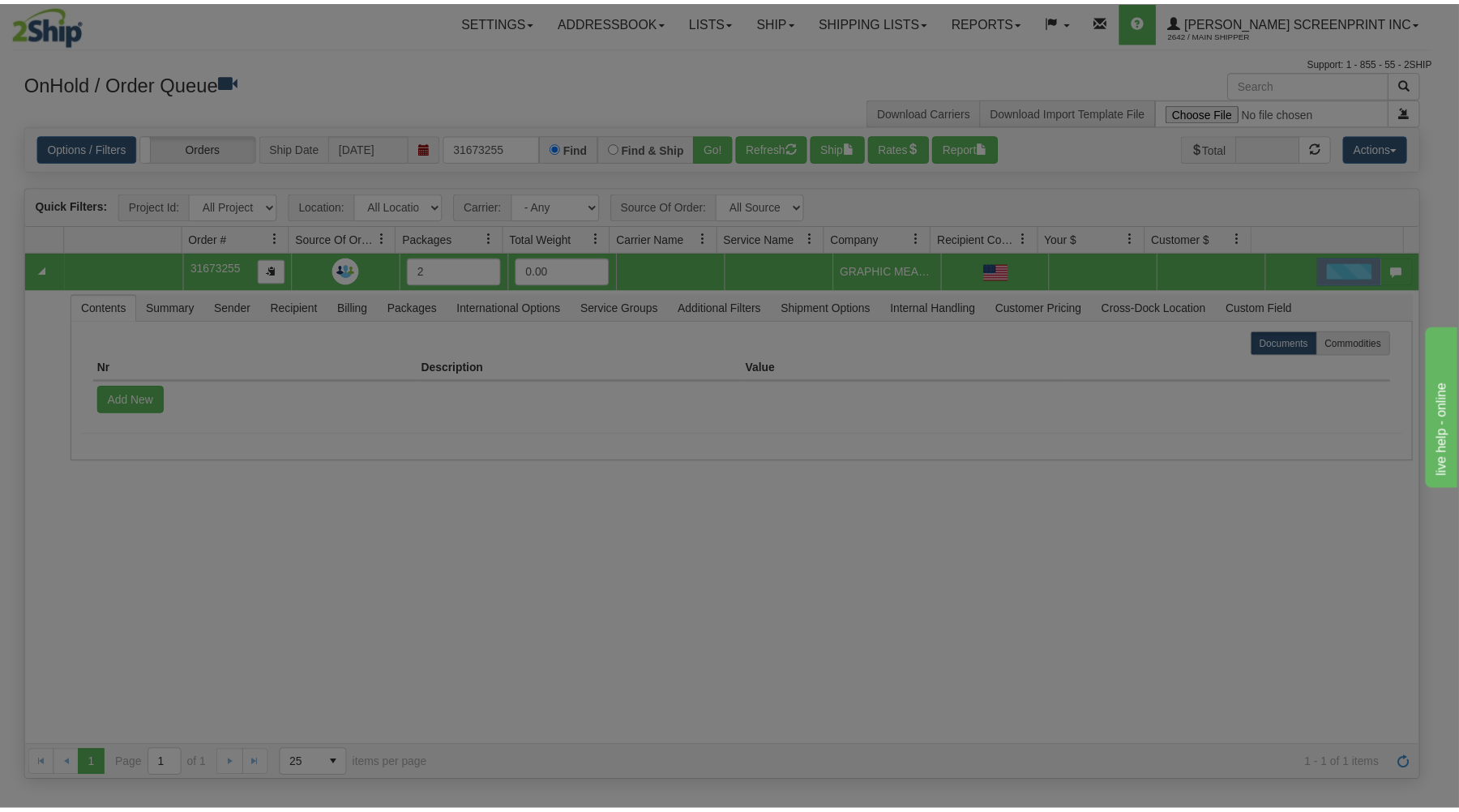
scroll to position [0, 0]
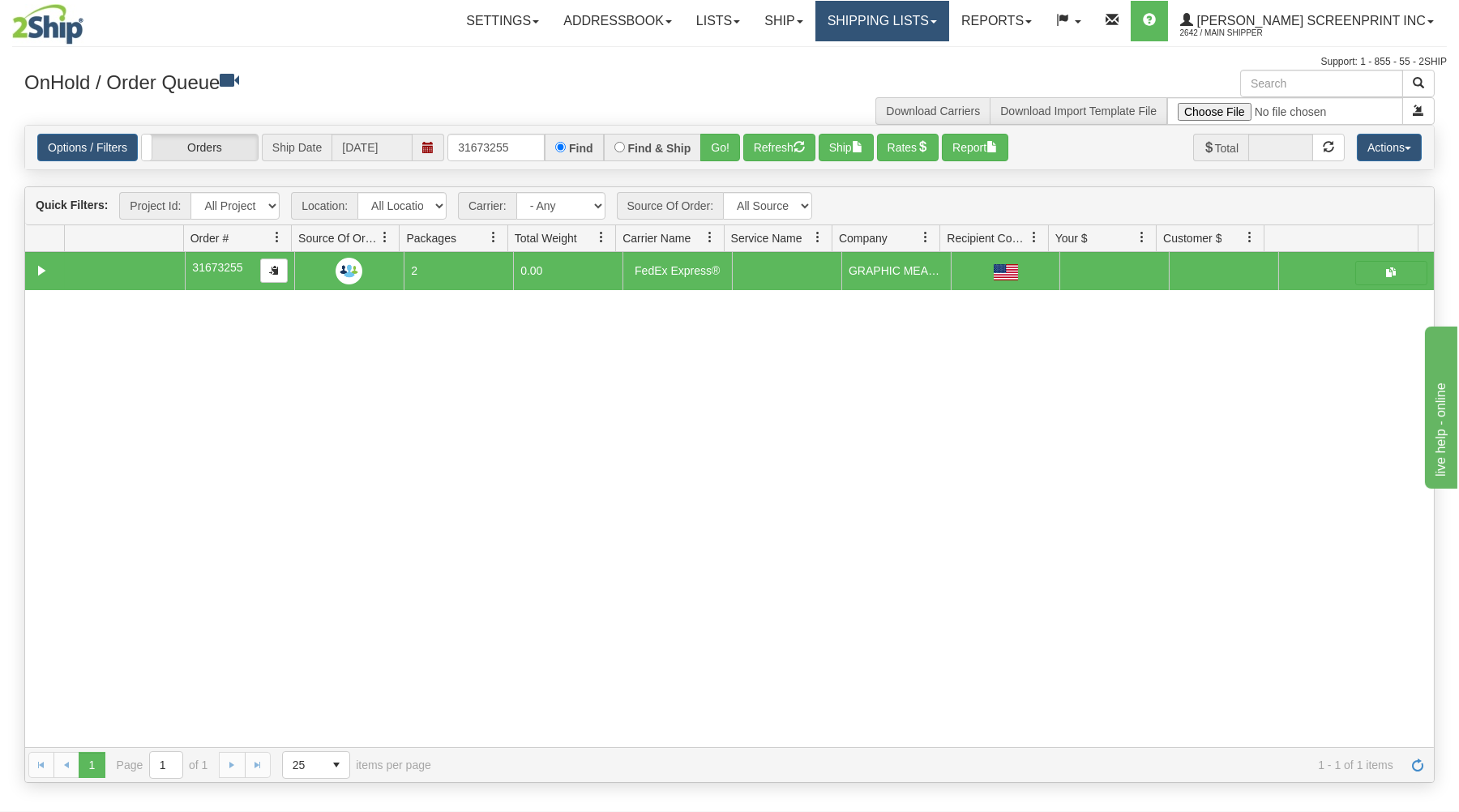
click at [949, 10] on link "Shipping lists" at bounding box center [882, 21] width 134 height 40
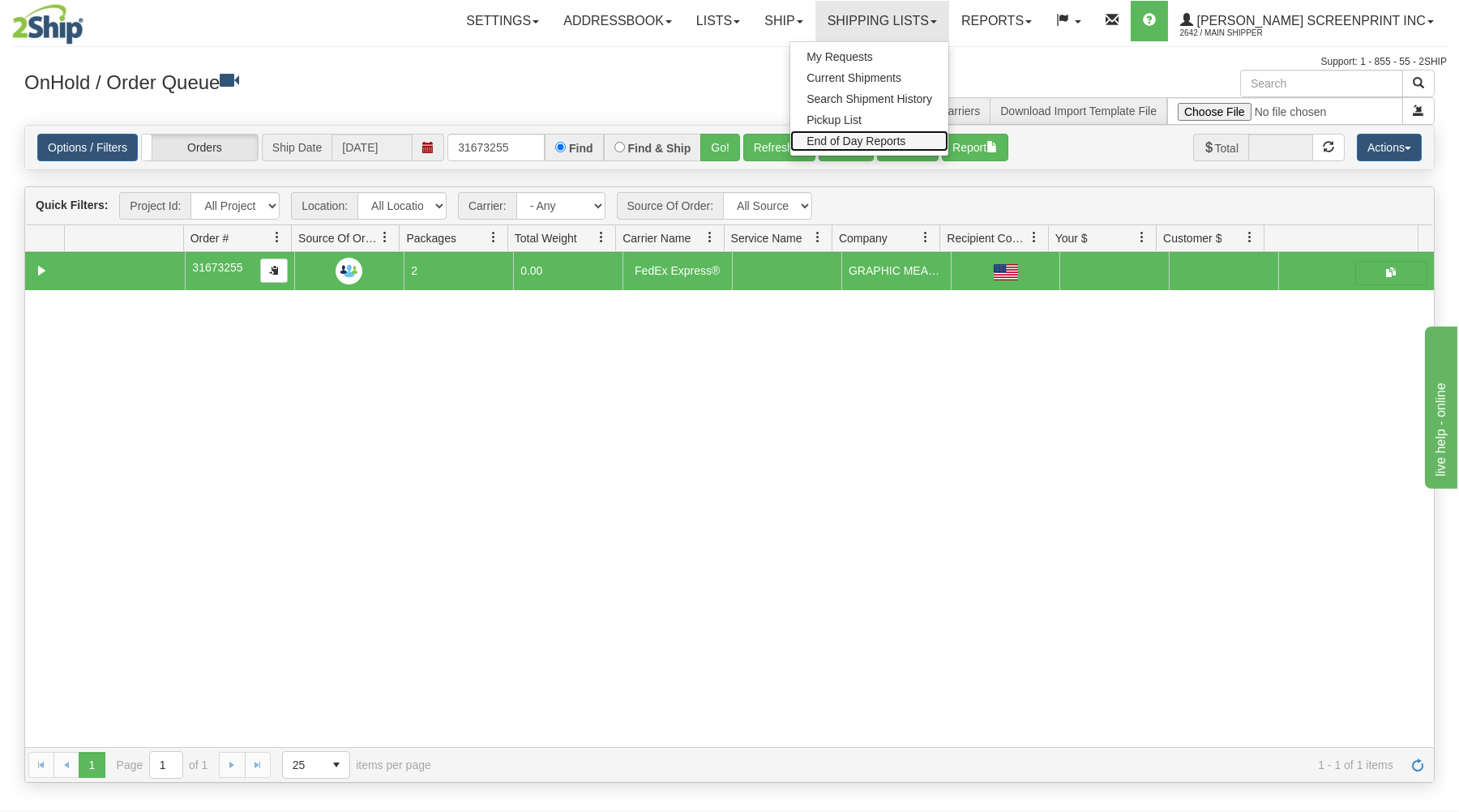
click at [900, 137] on span "End of Day Reports" at bounding box center [855, 141] width 99 height 13
